Goal: Information Seeking & Learning: Learn about a topic

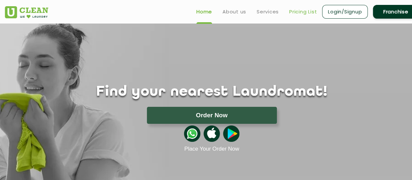
drag, startPoint x: 0, startPoint y: 0, endPoint x: 300, endPoint y: 8, distance: 300.5
click at [300, 8] on link "Pricing List" at bounding box center [303, 12] width 28 height 8
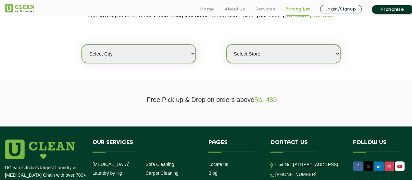
scroll to position [163, 0]
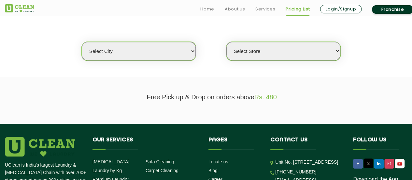
click at [181, 51] on select "Select city [GEOGRAPHIC_DATA] [GEOGRAPHIC_DATA] [GEOGRAPHIC_DATA] [GEOGRAPHIC_D…" at bounding box center [139, 51] width 114 height 19
select select "1"
click at [82, 42] on select "Select city [GEOGRAPHIC_DATA] [GEOGRAPHIC_DATA] [GEOGRAPHIC_DATA] [GEOGRAPHIC_D…" at bounding box center [139, 51] width 114 height 19
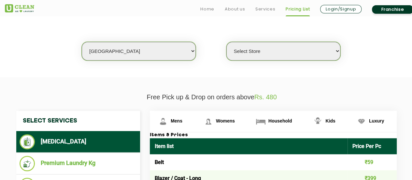
click at [244, 73] on section "We make Laundry affordable by charging you per kilo and not per piece. Our mont…" at bounding box center [206, 32] width 412 height 89
click at [260, 53] on select "Select Store [GEOGRAPHIC_DATA] [GEOGRAPHIC_DATA] 2 [GEOGRAPHIC_DATA] [GEOGRAPHI…" at bounding box center [283, 51] width 114 height 19
select select "26"
click at [226, 42] on select "Select Store [GEOGRAPHIC_DATA] [GEOGRAPHIC_DATA] 2 [GEOGRAPHIC_DATA] [GEOGRAPHI…" at bounding box center [283, 51] width 114 height 19
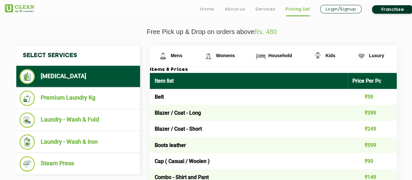
scroll to position [261, 0]
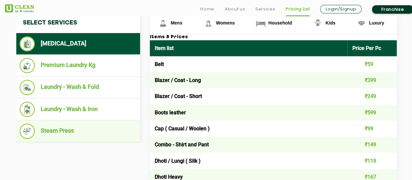
click at [84, 131] on li "Steam Press" at bounding box center [78, 130] width 117 height 15
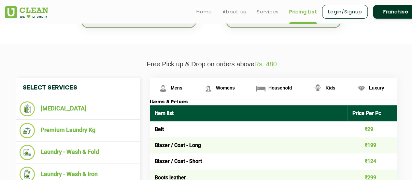
scroll to position [195, 0]
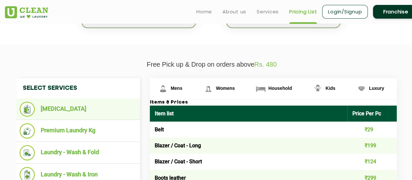
click at [102, 108] on li "[MEDICAL_DATA]" at bounding box center [78, 108] width 117 height 15
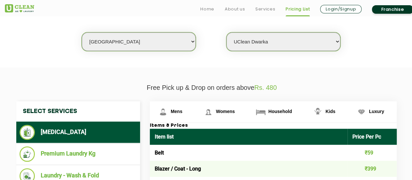
scroll to position [228, 0]
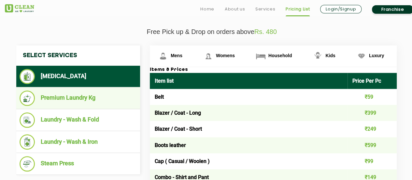
click at [92, 105] on ul "Premium Laundry Kg" at bounding box center [78, 98] width 124 height 22
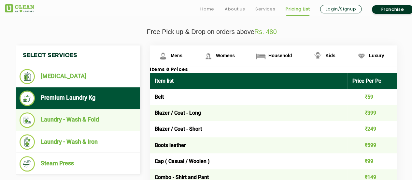
click at [116, 116] on li "Laundry - Wash & Fold" at bounding box center [78, 119] width 117 height 15
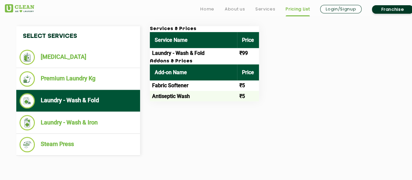
scroll to position [261, 0]
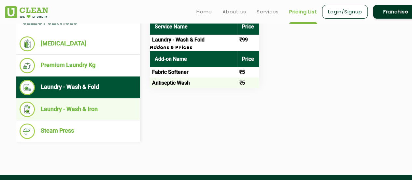
click at [101, 103] on li "Laundry - Wash & Iron" at bounding box center [78, 108] width 117 height 15
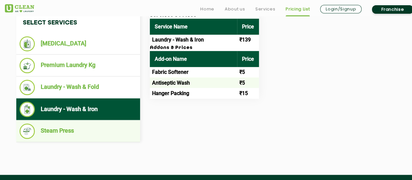
click at [94, 132] on li "Steam Press" at bounding box center [78, 130] width 117 height 15
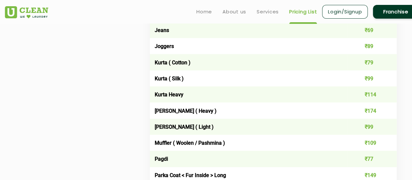
scroll to position [600, 0]
